Goal: Use online tool/utility: Utilize a website feature to perform a specific function

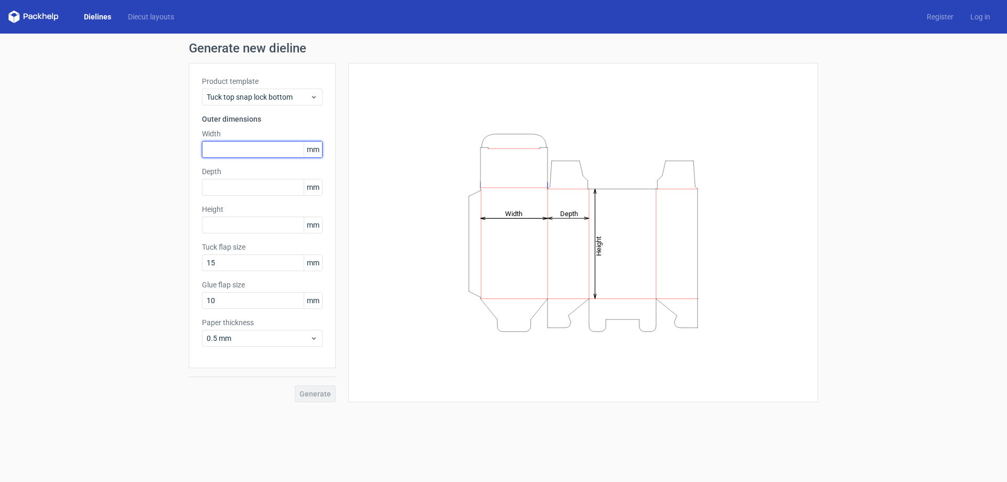
click at [228, 151] on input "text" at bounding box center [262, 149] width 121 height 17
paste input "325"
type input "325"
drag, startPoint x: 221, startPoint y: 147, endPoint x: 176, endPoint y: 144, distance: 45.3
click at [176, 144] on div "Generate new dieline Product template Tuck top snap lock bottom Outer dimension…" at bounding box center [503, 222] width 1007 height 377
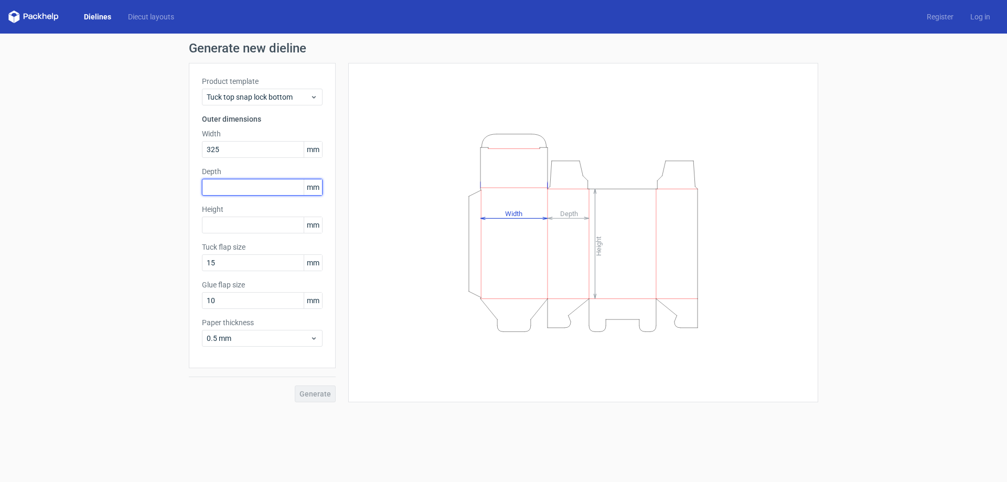
click at [243, 195] on input "text" at bounding box center [262, 187] width 121 height 17
type input "115"
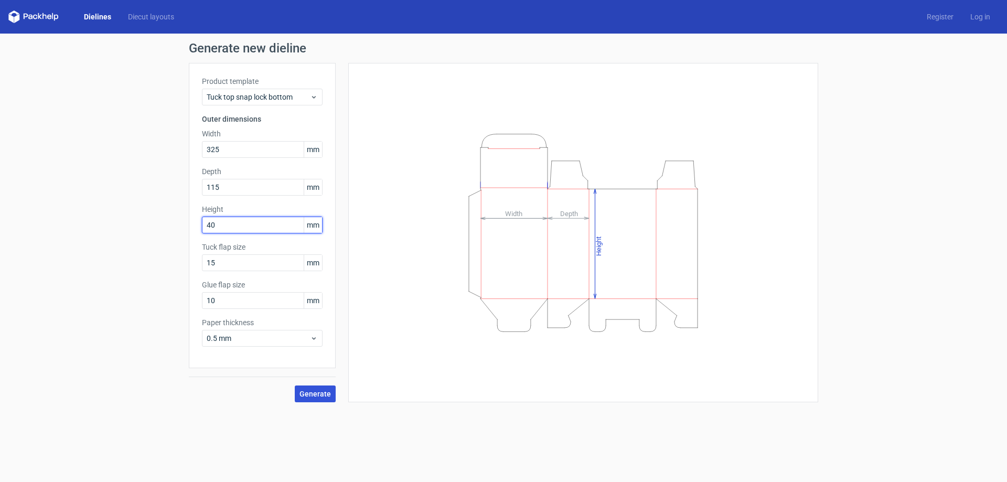
type input "40"
click at [316, 392] on span "Generate" at bounding box center [315, 393] width 31 height 7
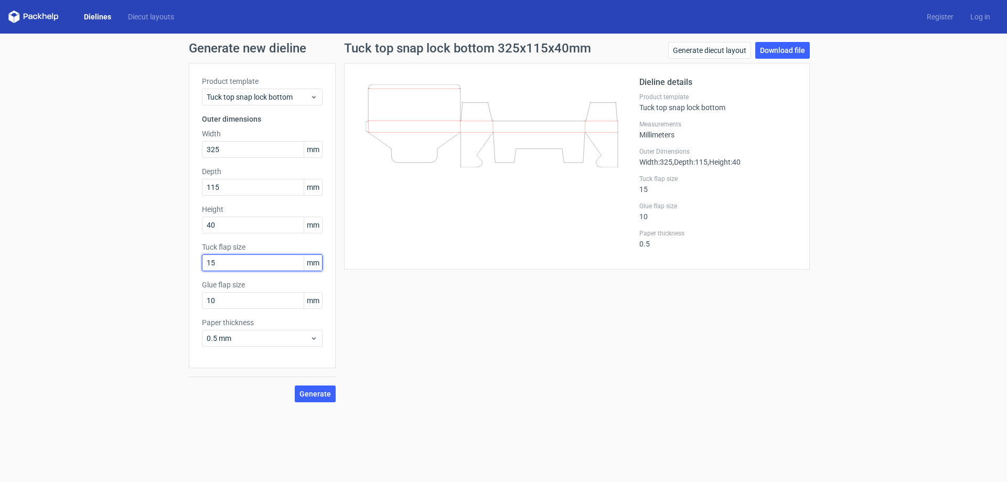
click at [241, 270] on input "15" at bounding box center [262, 262] width 121 height 17
click at [312, 395] on span "Generate" at bounding box center [315, 393] width 31 height 7
drag, startPoint x: 213, startPoint y: 261, endPoint x: 110, endPoint y: 244, distance: 104.3
click at [110, 244] on div "Generate new dieline Product template Tuck top snap lock bottom Outer dimension…" at bounding box center [503, 222] width 1007 height 377
type input "50"
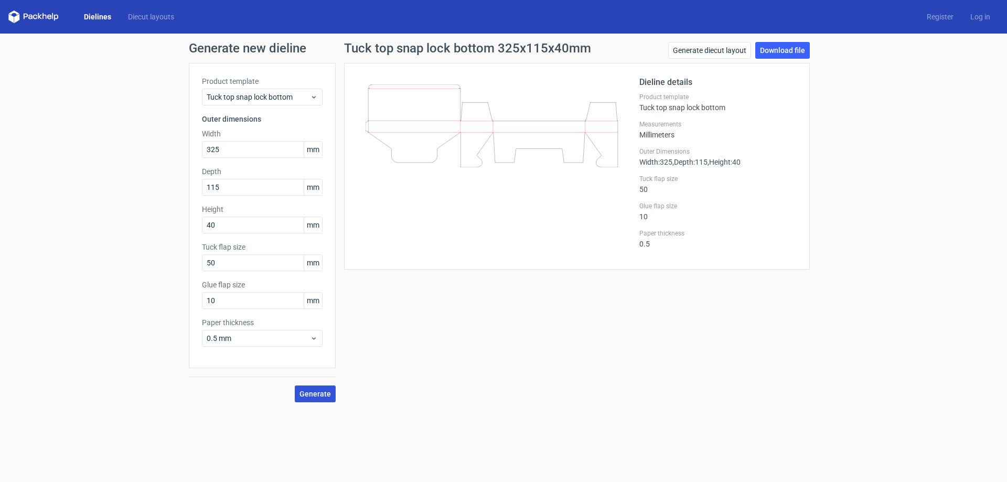
click at [322, 390] on span "Generate" at bounding box center [315, 393] width 31 height 7
drag, startPoint x: 229, startPoint y: 297, endPoint x: 160, endPoint y: 280, distance: 71.4
click at [160, 280] on div "Generate new dieline Product template Tuck top snap lock bottom Outer dimension…" at bounding box center [503, 222] width 1007 height 377
type input "25"
click at [317, 394] on span "Generate" at bounding box center [315, 393] width 31 height 7
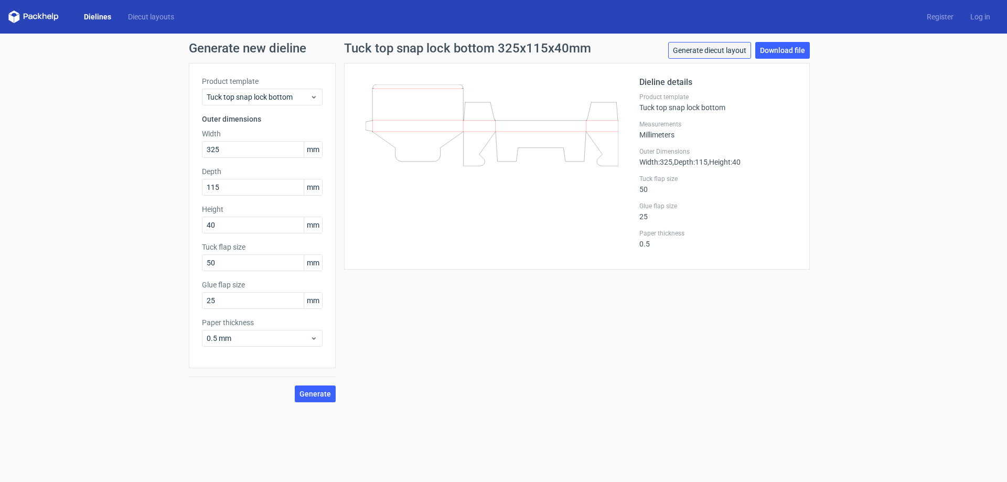
click at [697, 52] on link "Generate diecut layout" at bounding box center [709, 50] width 83 height 17
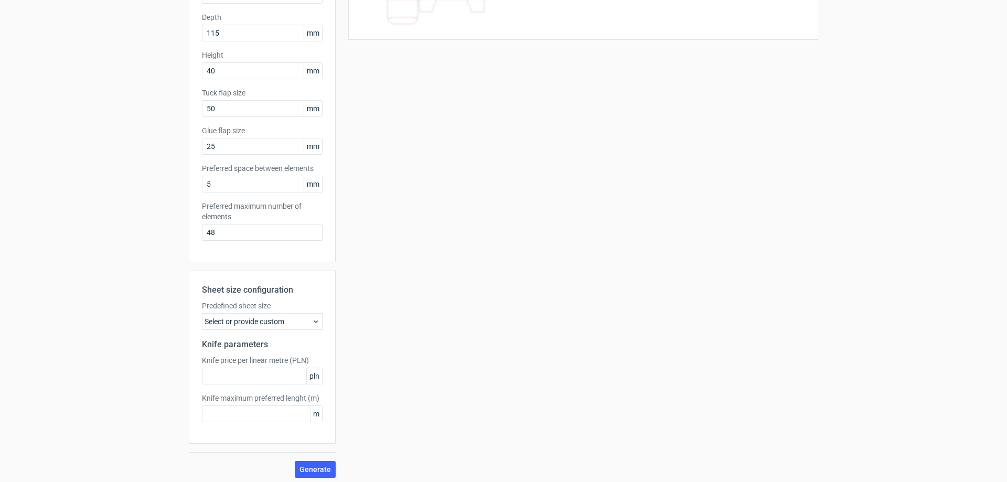
scroll to position [158, 0]
click at [312, 316] on icon at bounding box center [316, 317] width 8 height 8
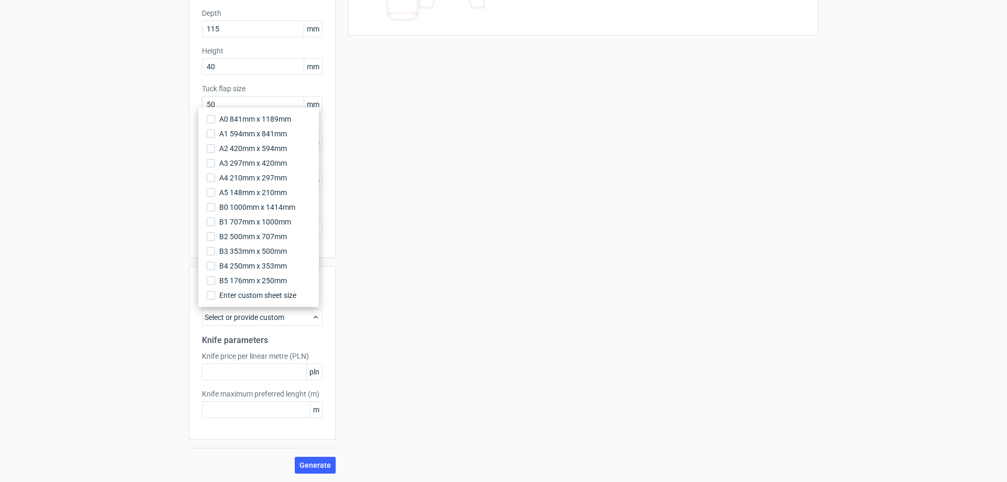
click at [312, 316] on icon at bounding box center [316, 317] width 8 height 8
click at [292, 315] on div "Select or provide custom" at bounding box center [262, 317] width 121 height 17
click at [288, 320] on div "Select or provide custom" at bounding box center [262, 317] width 121 height 17
click at [369, 324] on div "Your diecut layouts will be listed here once you generate them Height Depth Wid…" at bounding box center [577, 189] width 483 height 569
